Goal: Find specific page/section: Find specific page/section

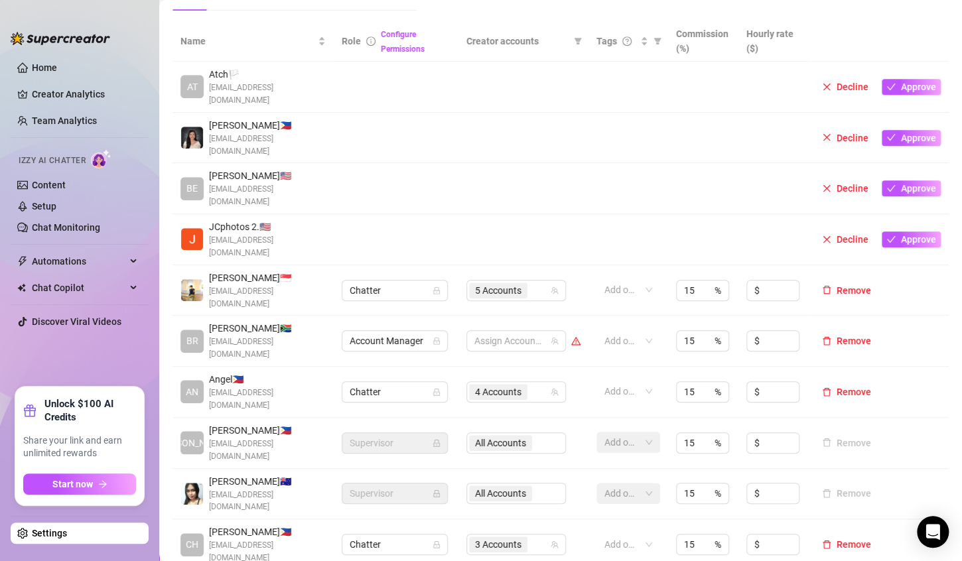
scroll to position [277, 0]
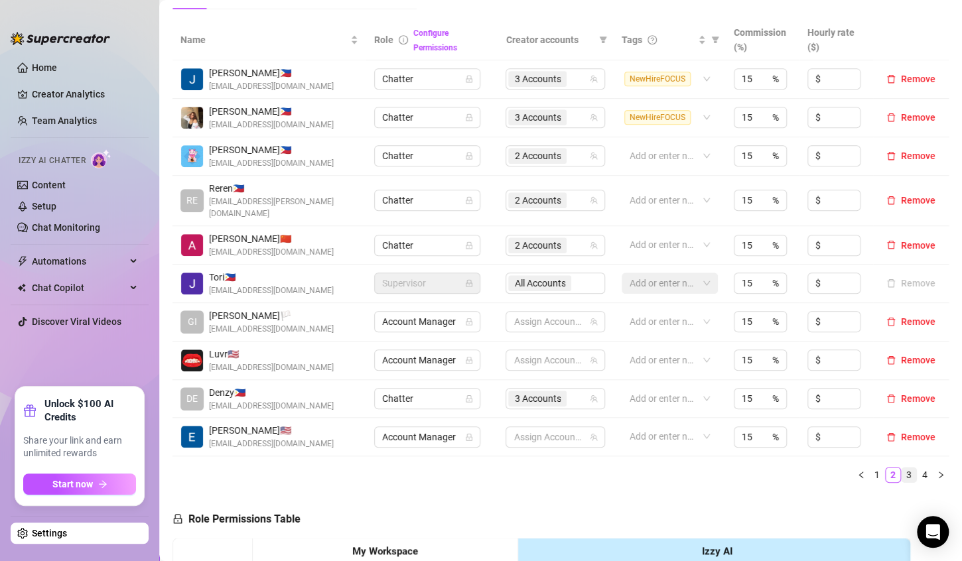
click at [901, 468] on link "3" at bounding box center [908, 475] width 15 height 15
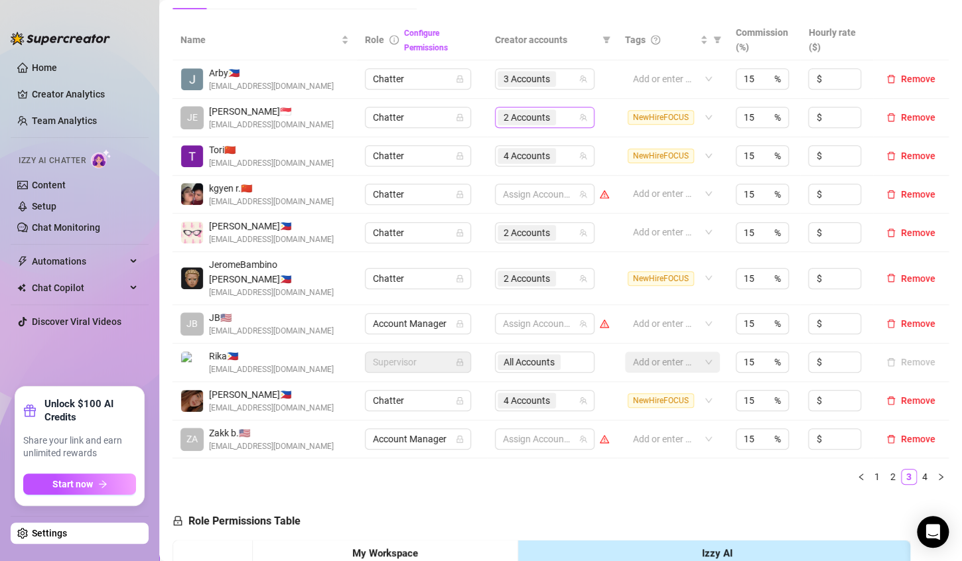
click at [559, 113] on div "2 Accounts" at bounding box center [538, 117] width 80 height 19
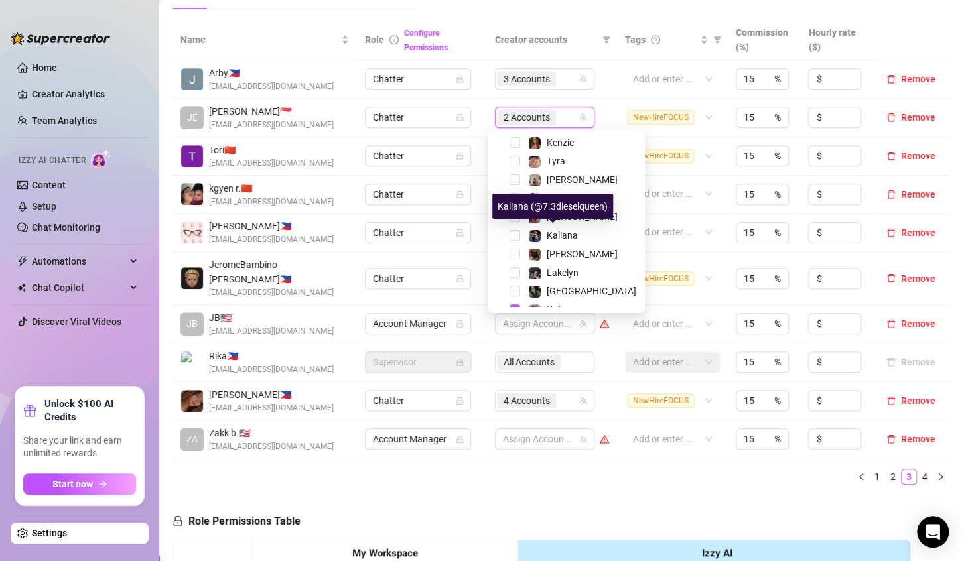
scroll to position [183, 0]
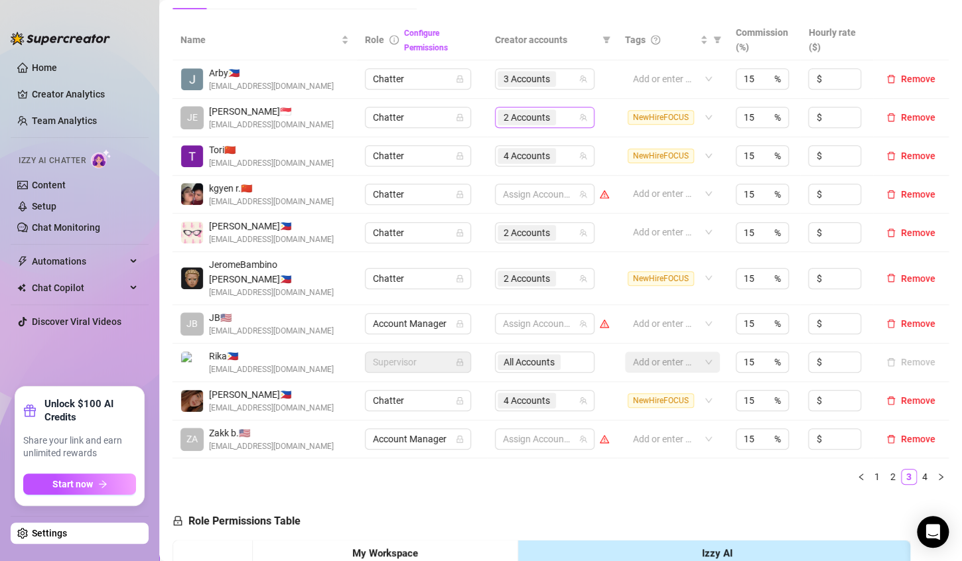
click at [557, 119] on div "2 Accounts" at bounding box center [538, 117] width 80 height 19
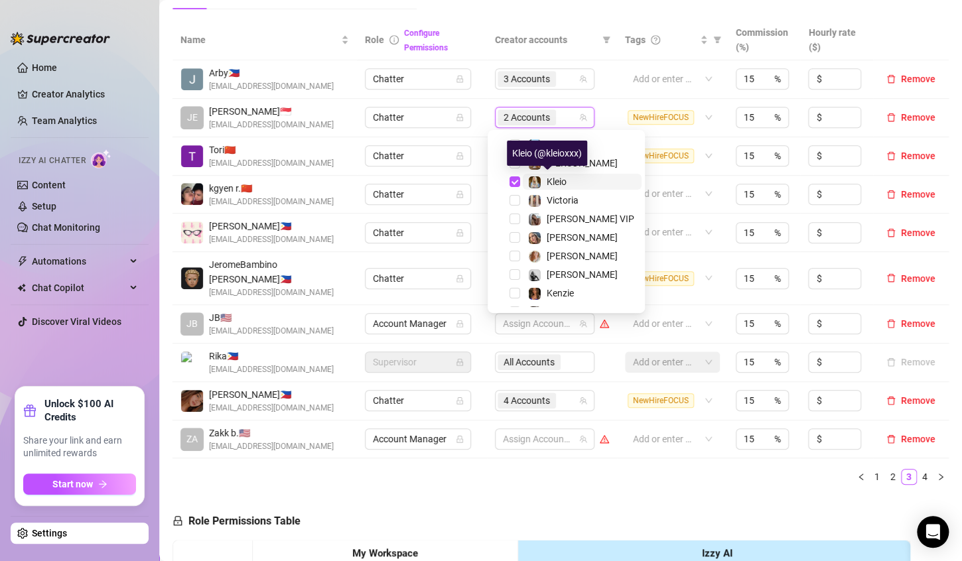
click at [539, 183] on img at bounding box center [535, 182] width 12 height 12
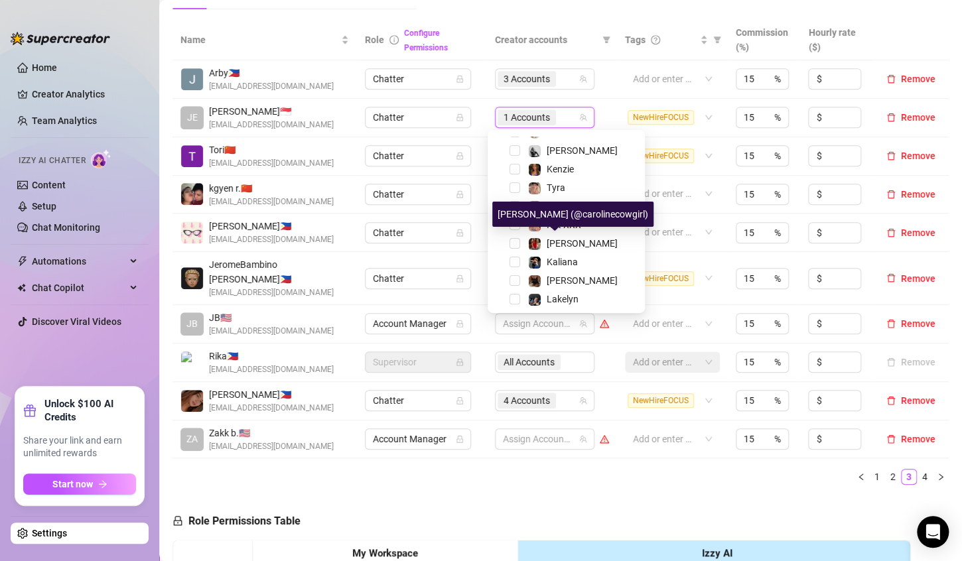
scroll to position [183, 0]
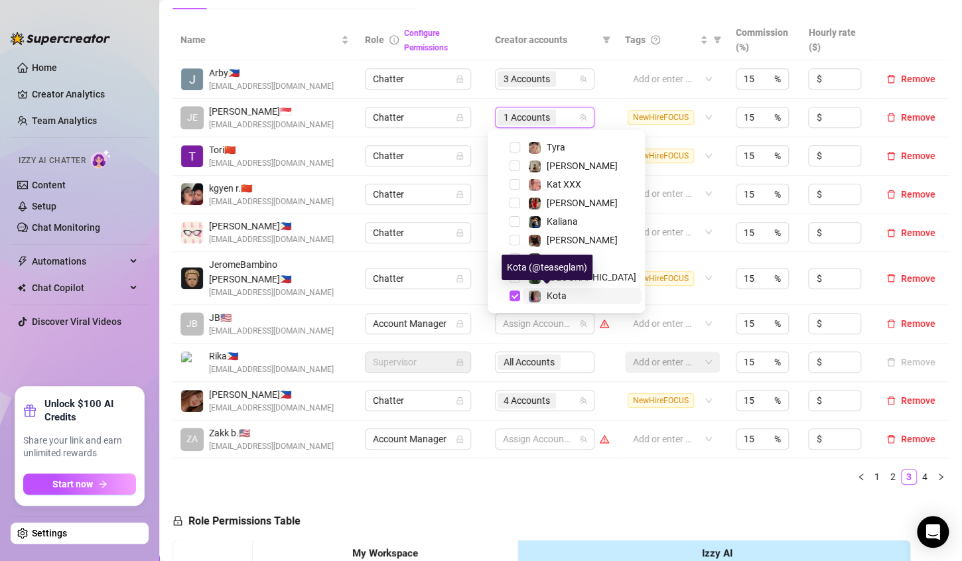
click at [549, 292] on span "Kota" at bounding box center [557, 296] width 20 height 11
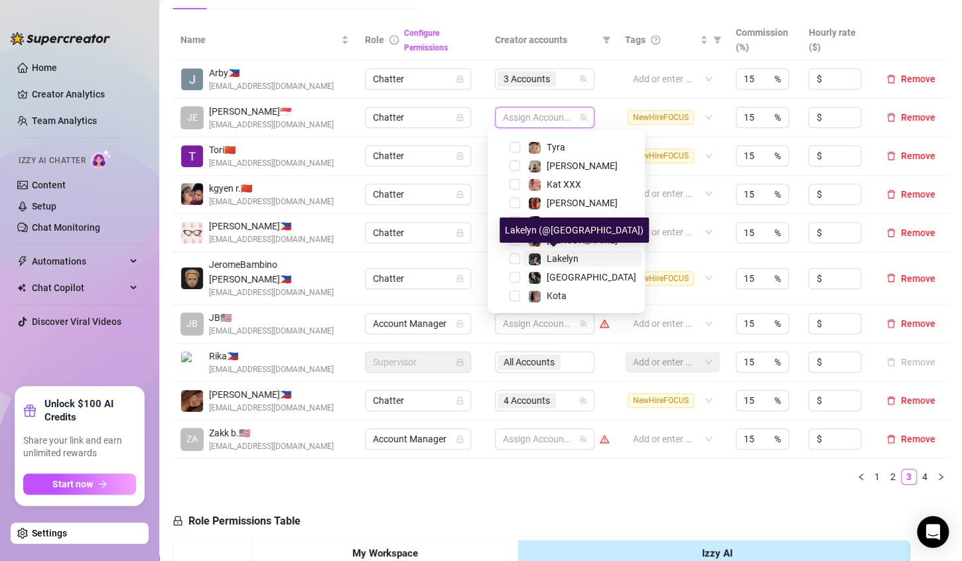
click at [560, 260] on span "Lakelyn" at bounding box center [563, 258] width 32 height 11
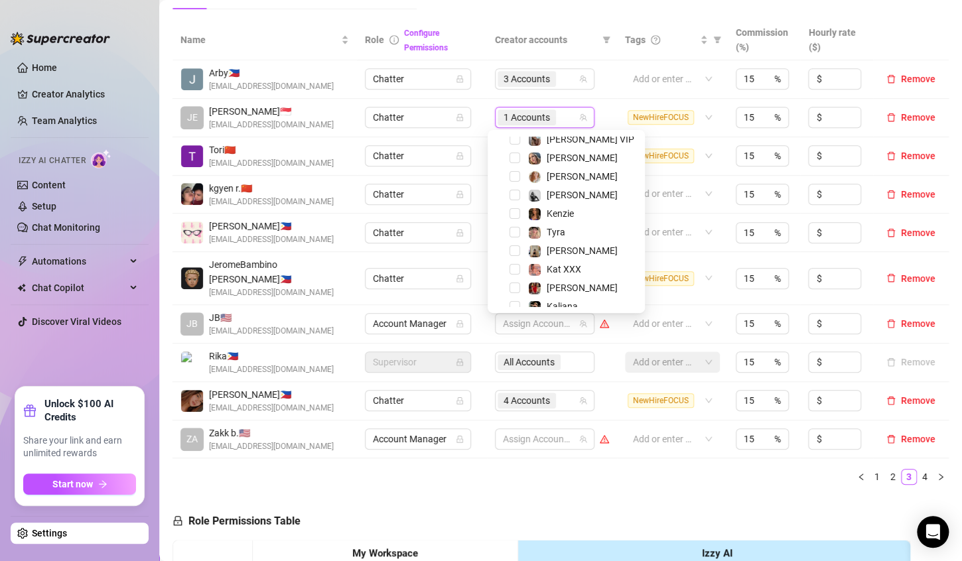
scroll to position [98, 0]
click at [555, 216] on span "Kenzie" at bounding box center [560, 213] width 27 height 11
click at [622, 469] on ul "1 2 3 4" at bounding box center [560, 477] width 776 height 16
